Goal: Information Seeking & Learning: Check status

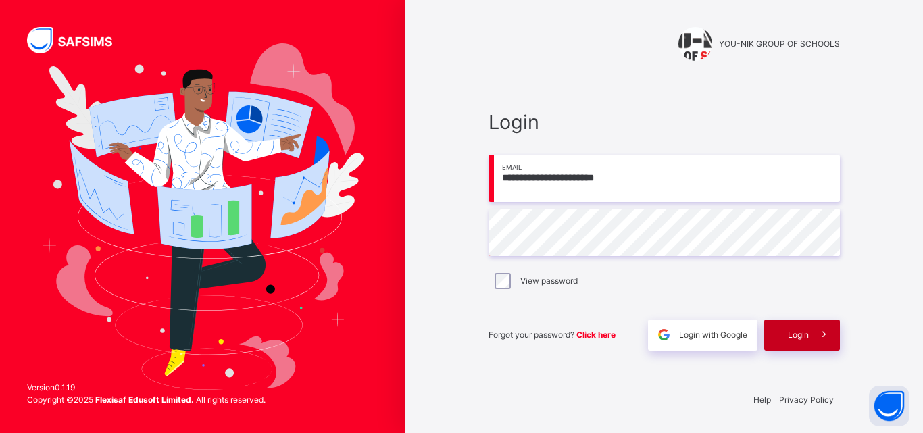
click at [788, 349] on div "Login" at bounding box center [802, 335] width 76 height 31
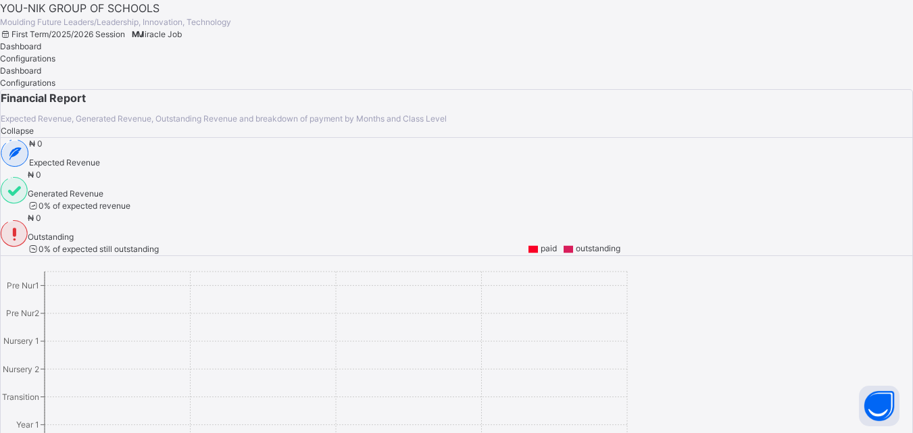
click at [182, 28] on div "Miracle Job" at bounding box center [159, 34] width 45 height 12
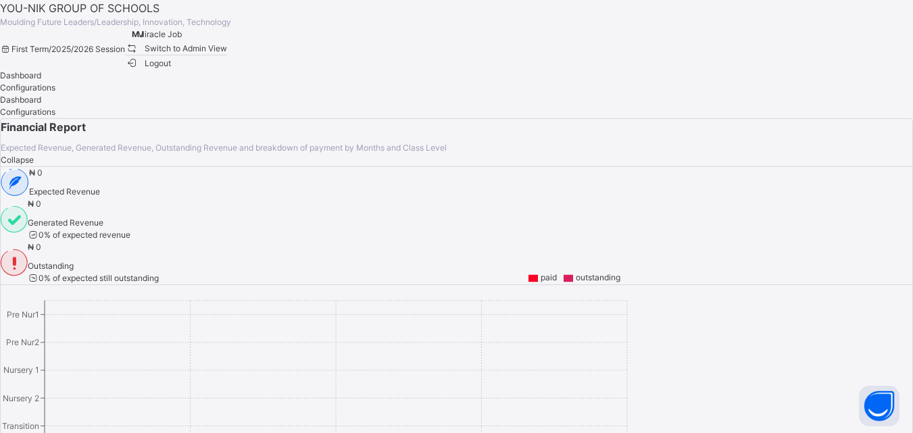
click at [228, 51] on span "Switch to Admin View" at bounding box center [176, 48] width 103 height 14
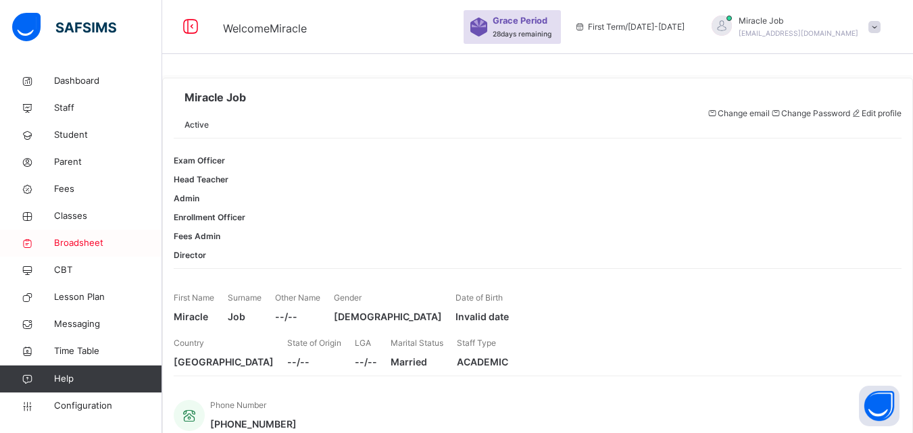
click at [97, 241] on span "Broadsheet" at bounding box center [108, 244] width 108 height 14
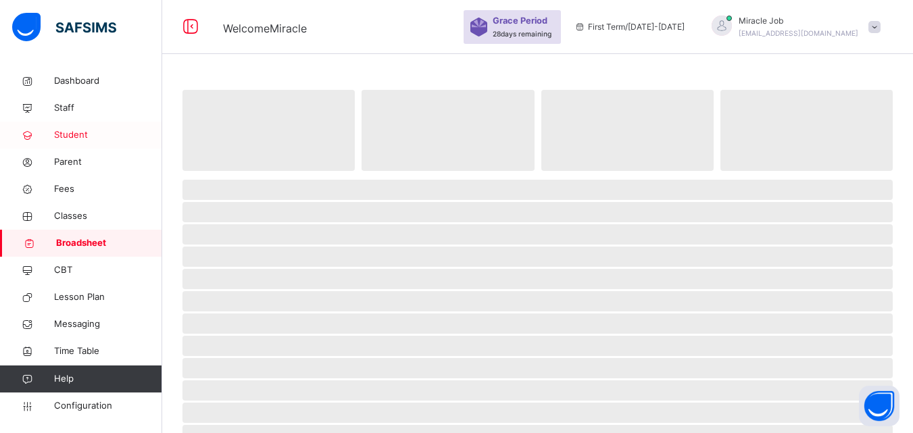
click at [86, 129] on span "Student" at bounding box center [108, 135] width 108 height 14
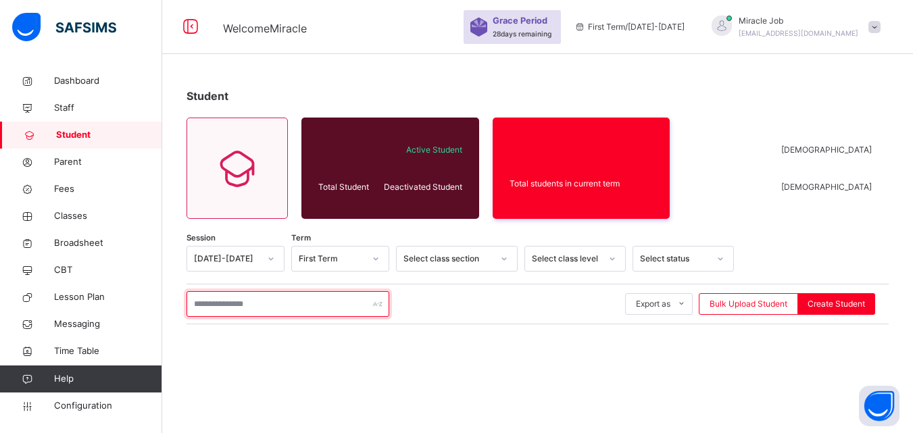
click at [250, 310] on input "text" at bounding box center [287, 304] width 203 height 26
type input "********"
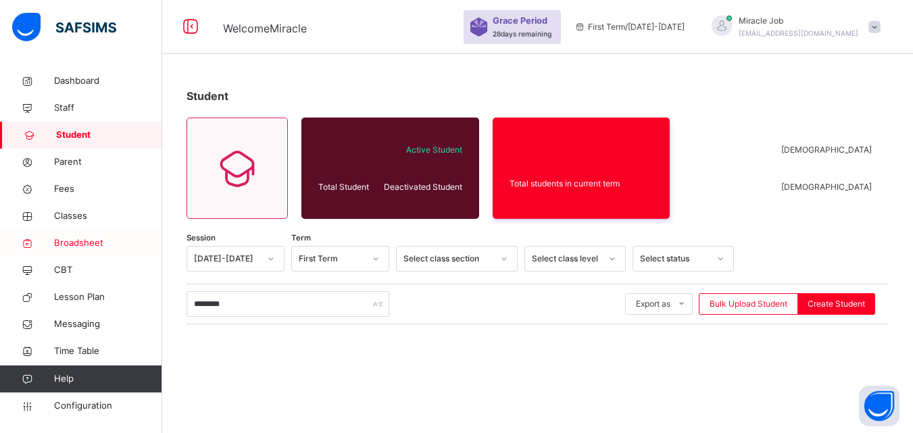
click at [129, 247] on span "Broadsheet" at bounding box center [108, 244] width 108 height 14
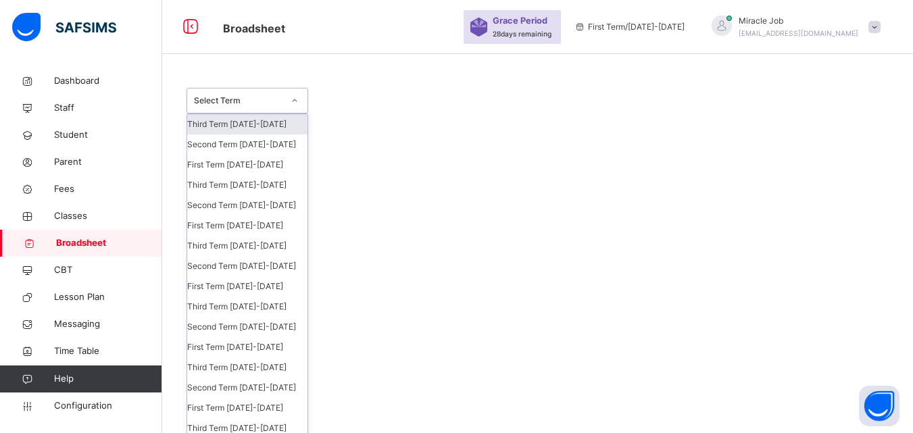
click at [270, 95] on div "Select Term" at bounding box center [238, 101] width 89 height 12
drag, startPoint x: 294, startPoint y: 199, endPoint x: 287, endPoint y: 212, distance: 14.8
click at [287, 195] on div "Third Term [DATE]-[DATE]" at bounding box center [247, 185] width 120 height 20
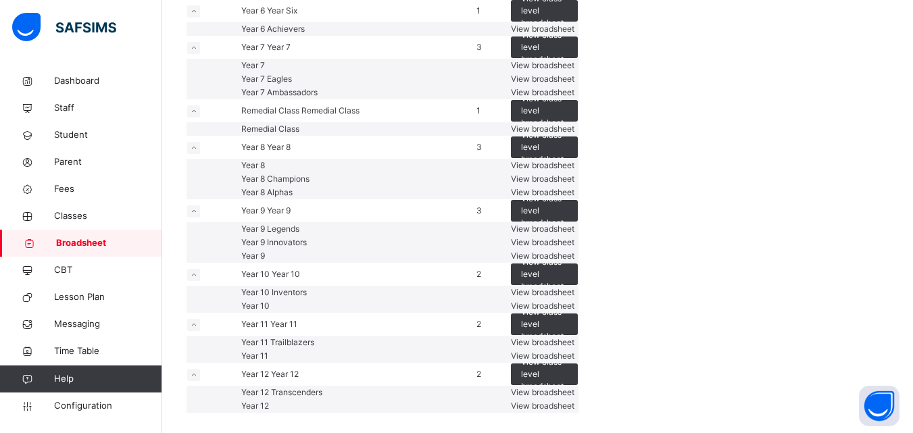
scroll to position [1675, 0]
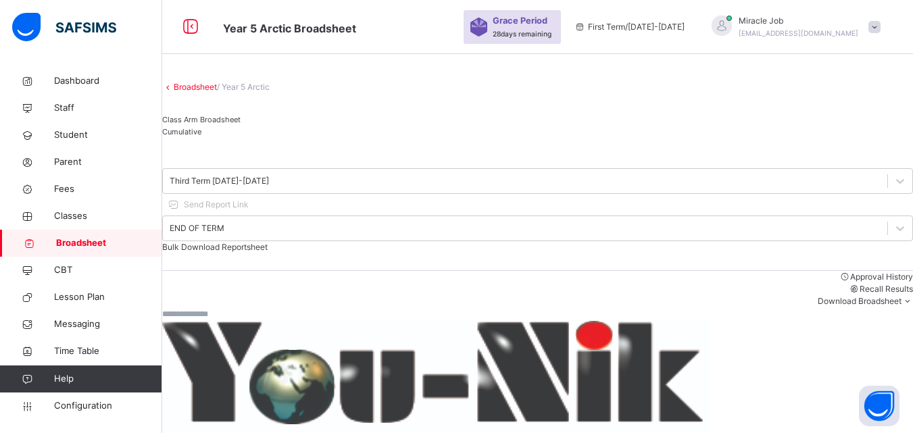
scroll to position [305, 0]
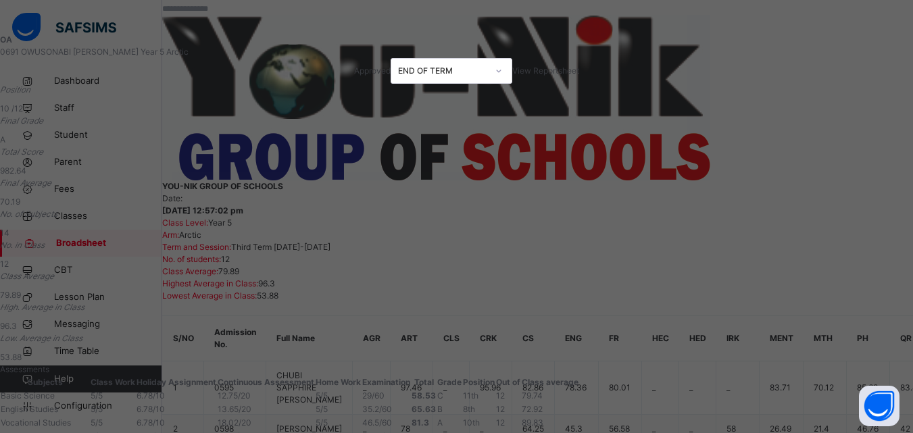
click at [579, 73] on span "View Reportsheet" at bounding box center [545, 71] width 67 height 10
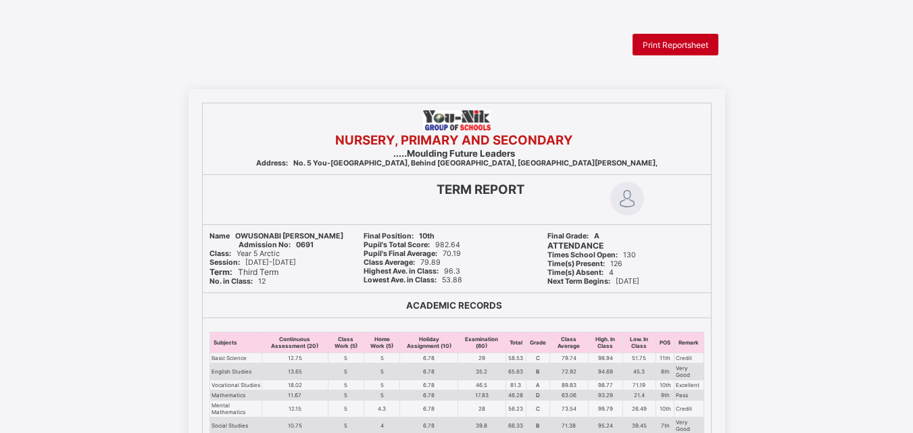
click at [664, 38] on div "Print Reportsheet" at bounding box center [675, 45] width 86 height 22
click at [675, 49] on span "Print Reportsheet" at bounding box center [676, 45] width 66 height 10
